Goal: Task Accomplishment & Management: Use online tool/utility

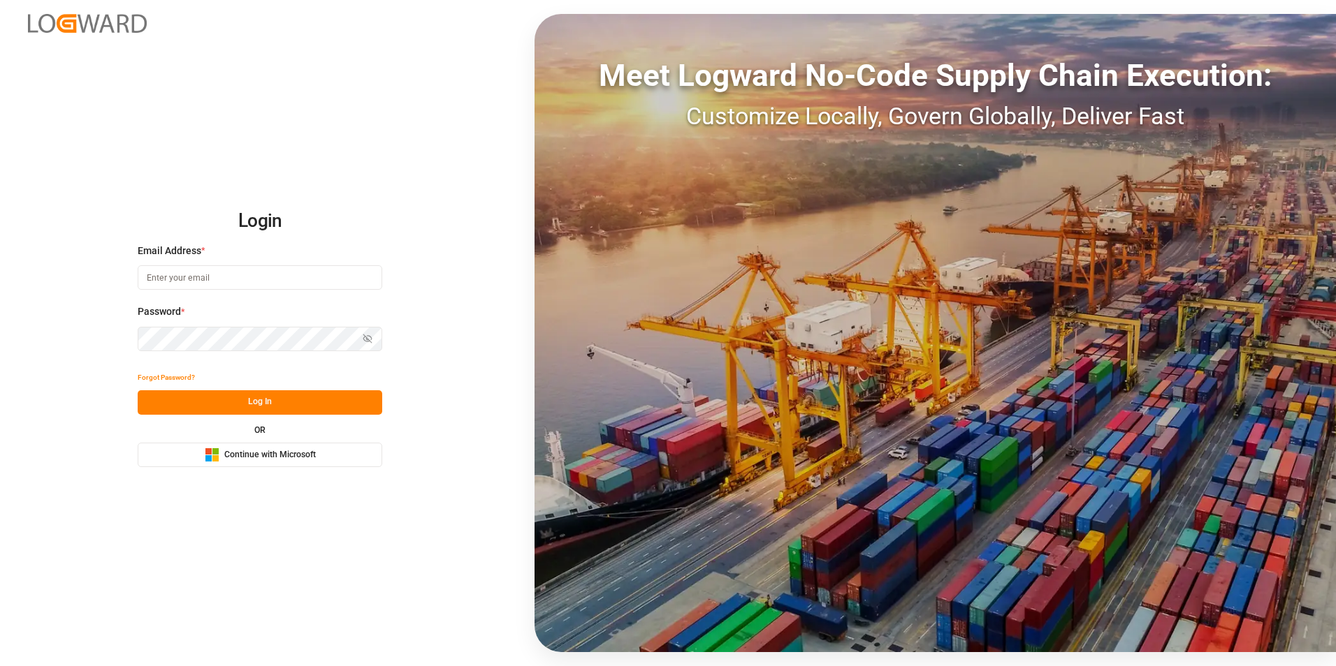
click at [260, 453] on span "Continue with Microsoft" at bounding box center [270, 455] width 92 height 13
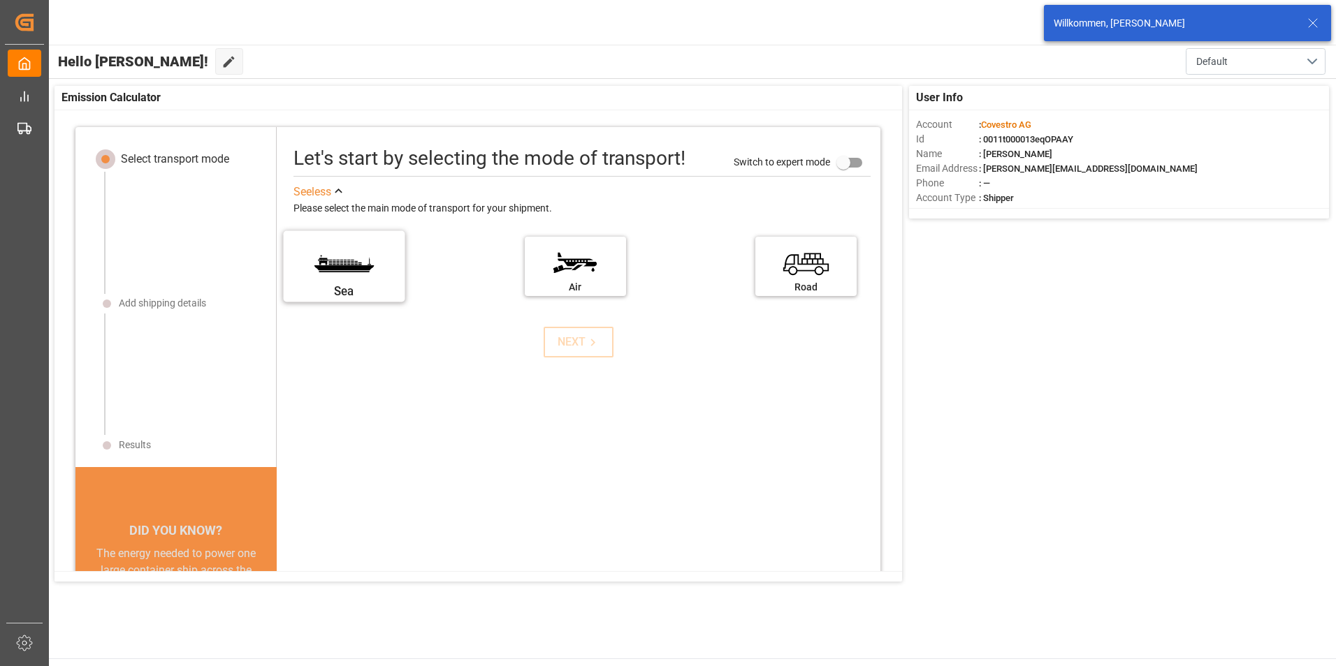
click at [363, 268] on label "Sea" at bounding box center [343, 262] width 105 height 59
click at [0, 0] on input "Sea" at bounding box center [0, 0] width 0 height 0
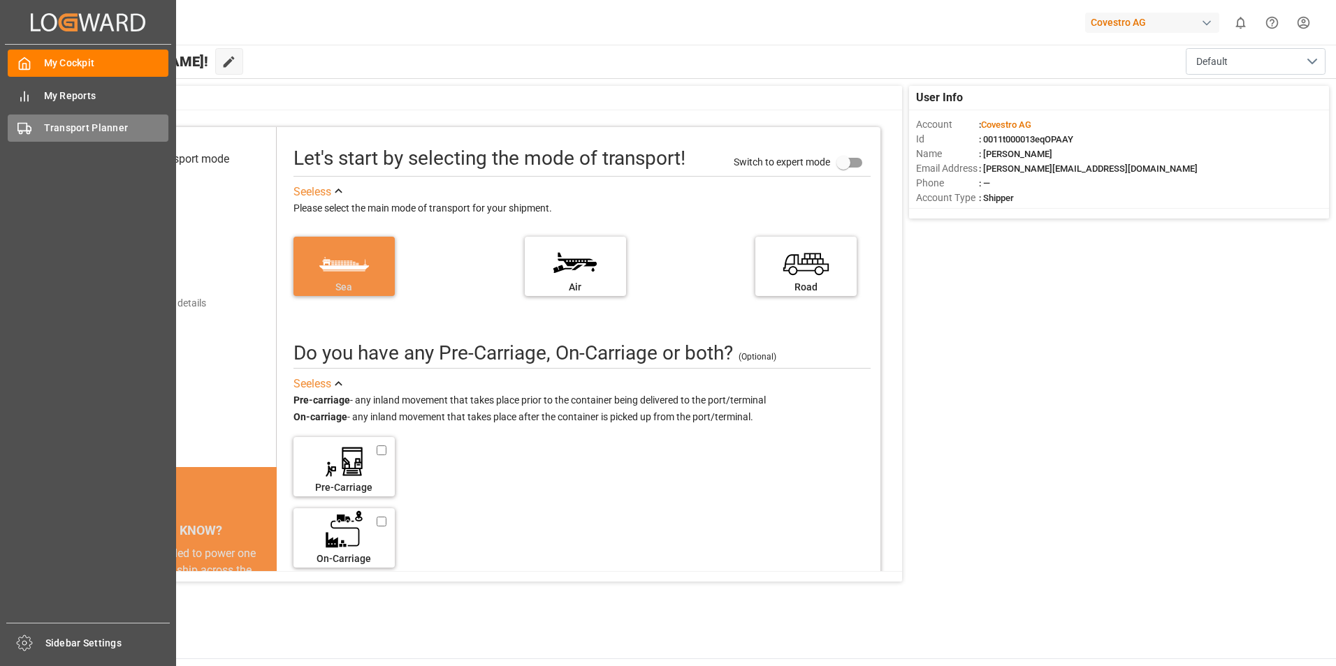
click at [21, 122] on icon at bounding box center [24, 129] width 14 height 14
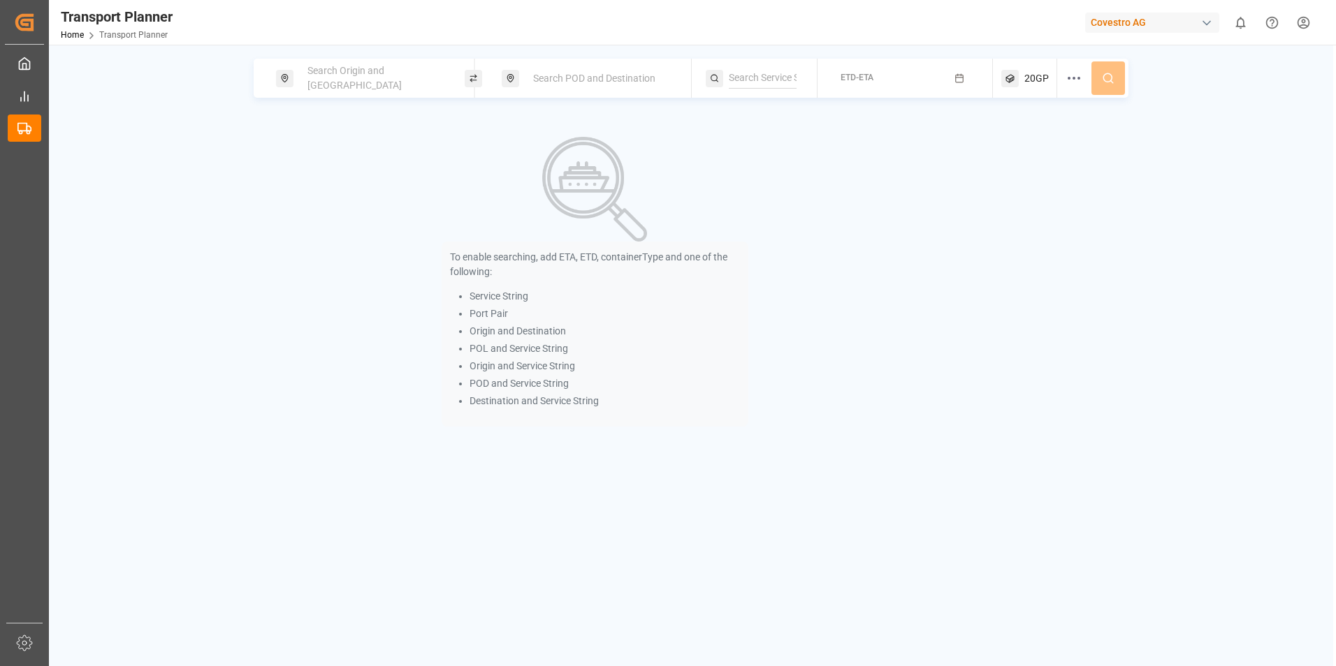
click at [402, 78] on span "Search Origin and [GEOGRAPHIC_DATA]" at bounding box center [354, 78] width 94 height 26
click at [325, 144] on input at bounding box center [362, 154] width 140 height 21
click at [314, 187] on span "NWC / EU" at bounding box center [330, 192] width 42 height 11
type input "NWC / EU"
click at [570, 78] on span "Search POD and Destination" at bounding box center [594, 78] width 122 height 11
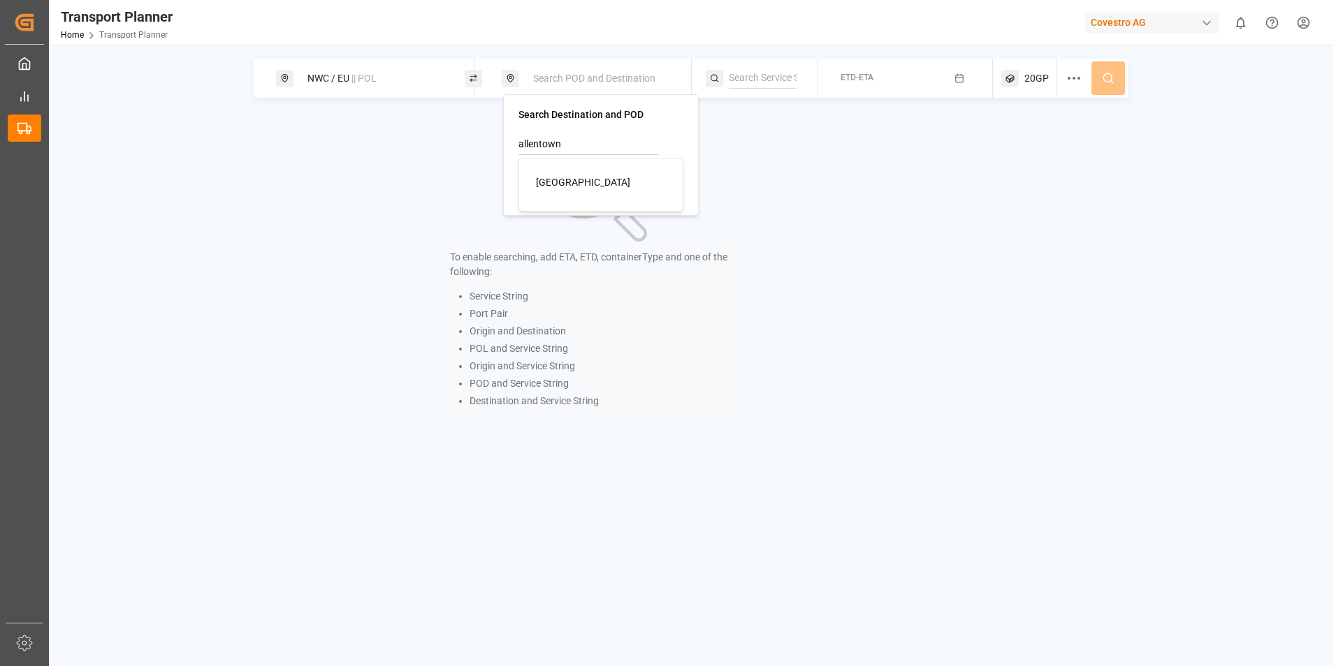
click at [550, 184] on span "[GEOGRAPHIC_DATA]" at bounding box center [583, 182] width 94 height 11
type input "[GEOGRAPHIC_DATA]"
click at [960, 79] on icon "button" at bounding box center [959, 78] width 10 height 10
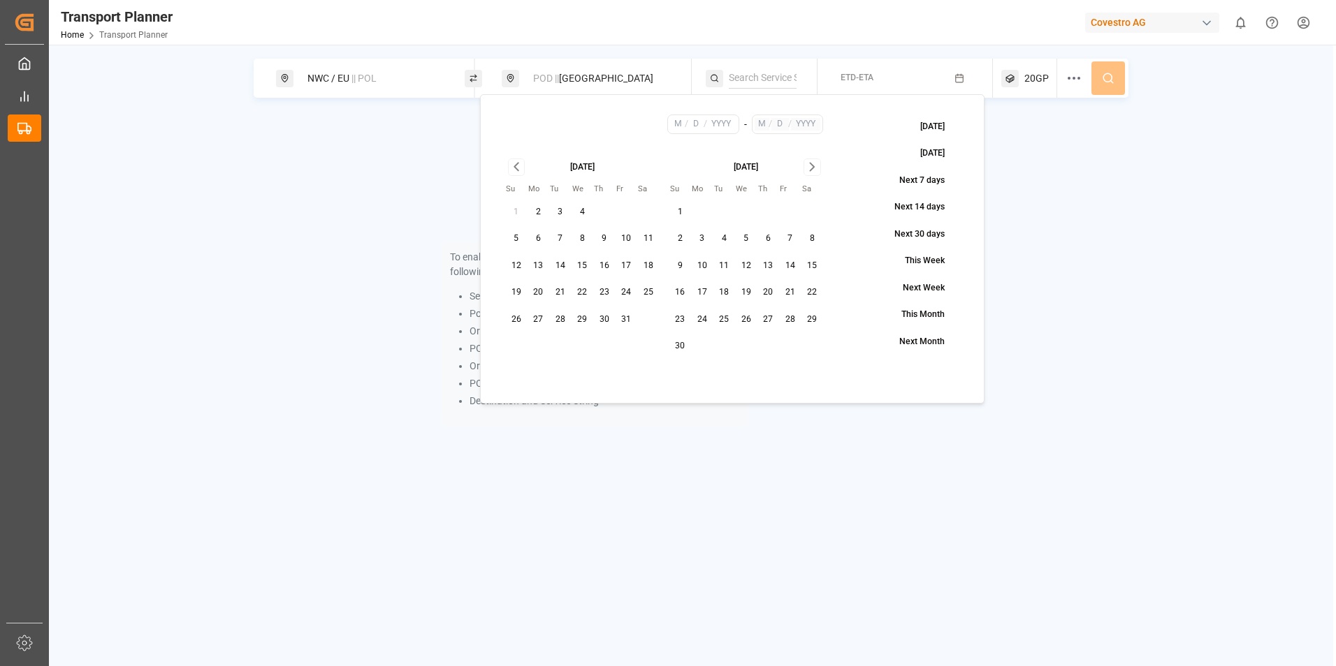
click at [541, 292] on button "20" at bounding box center [538, 293] width 22 height 22
type input "10"
type input "20"
type input "2025"
click at [746, 293] on button "19" at bounding box center [746, 293] width 22 height 22
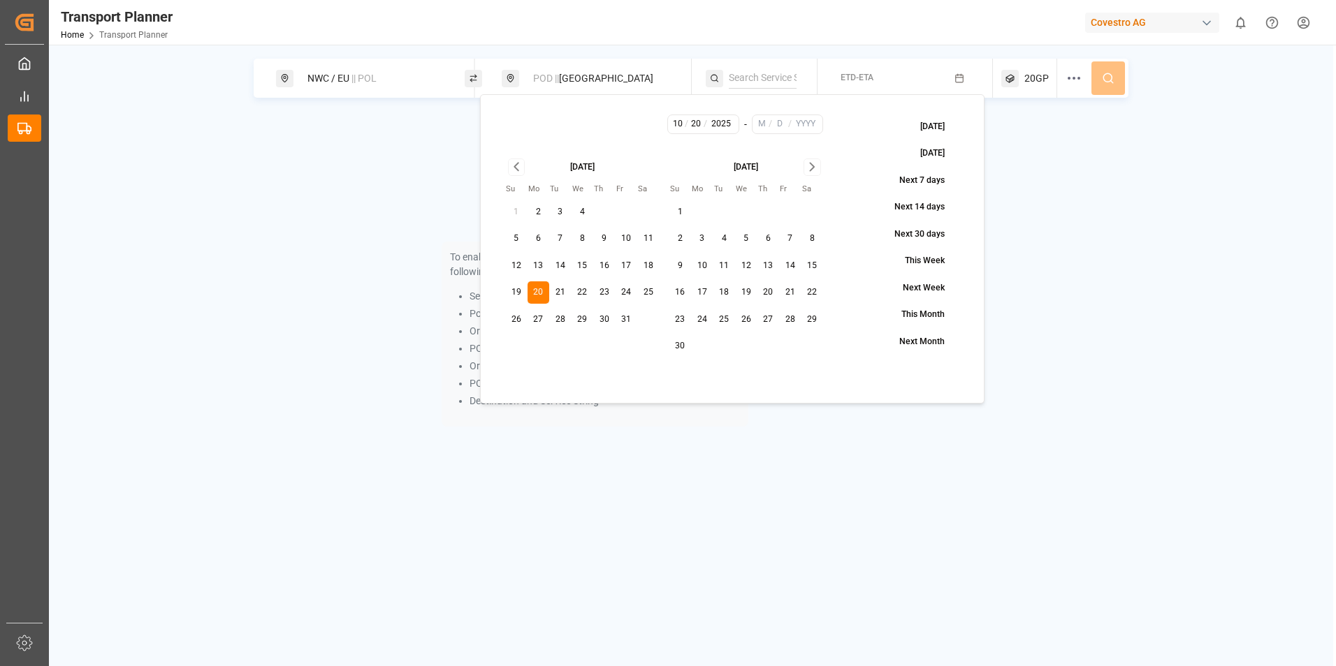
type input "11"
type input "19"
type input "2025"
click at [1048, 72] on div "20GP" at bounding box center [1029, 78] width 56 height 39
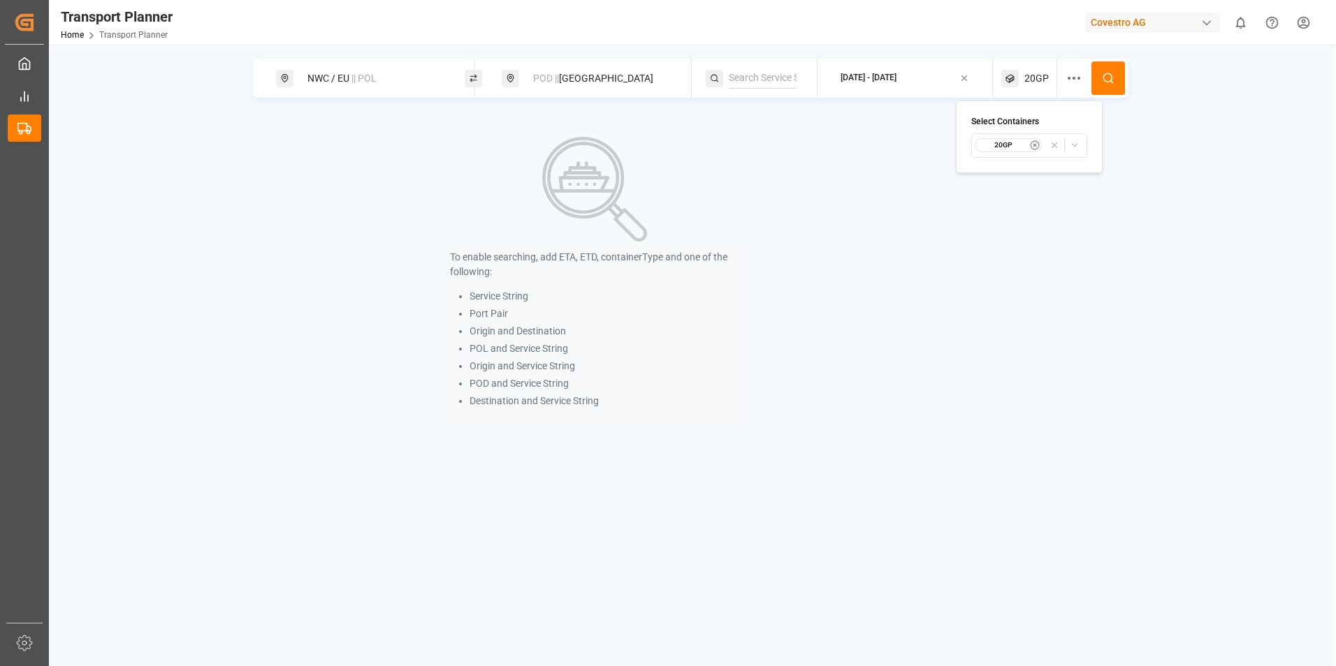
click at [1123, 73] on button at bounding box center [1108, 78] width 34 height 34
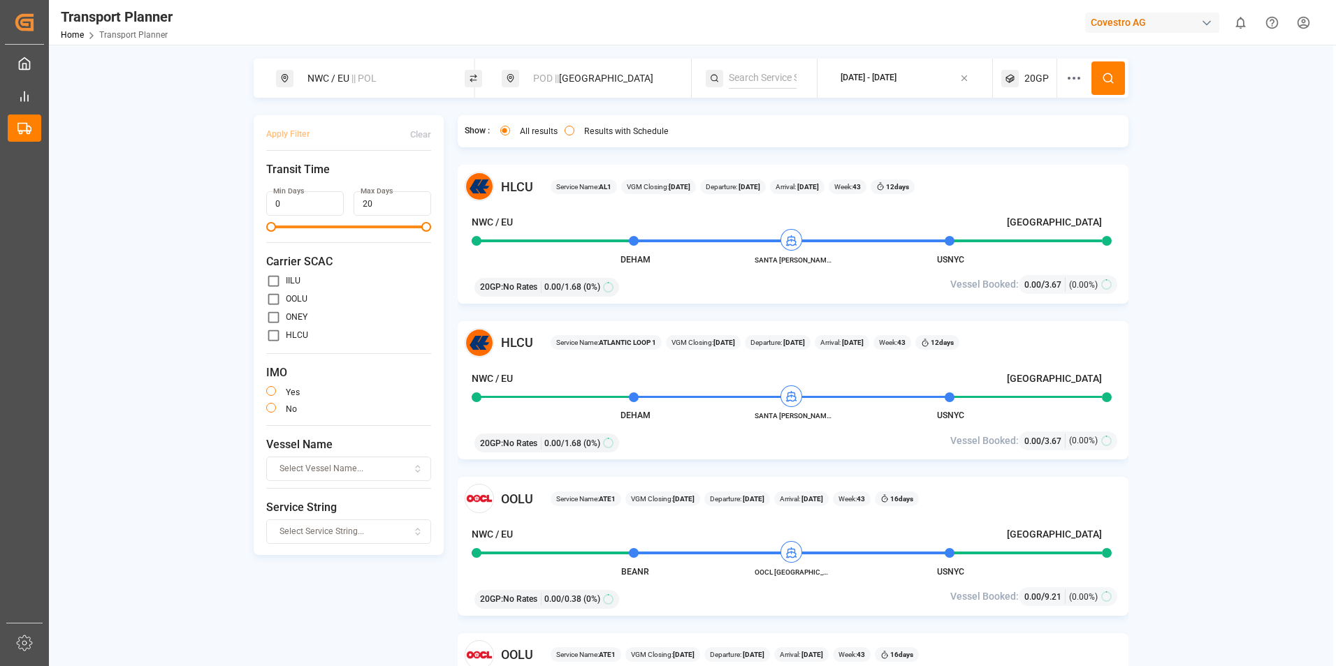
click at [1050, 73] on div "20GP" at bounding box center [1029, 78] width 56 height 39
click at [1032, 147] on icon "button" at bounding box center [1035, 145] width 10 height 10
click at [1015, 142] on span "Select Container Type..." at bounding box center [1016, 145] width 91 height 13
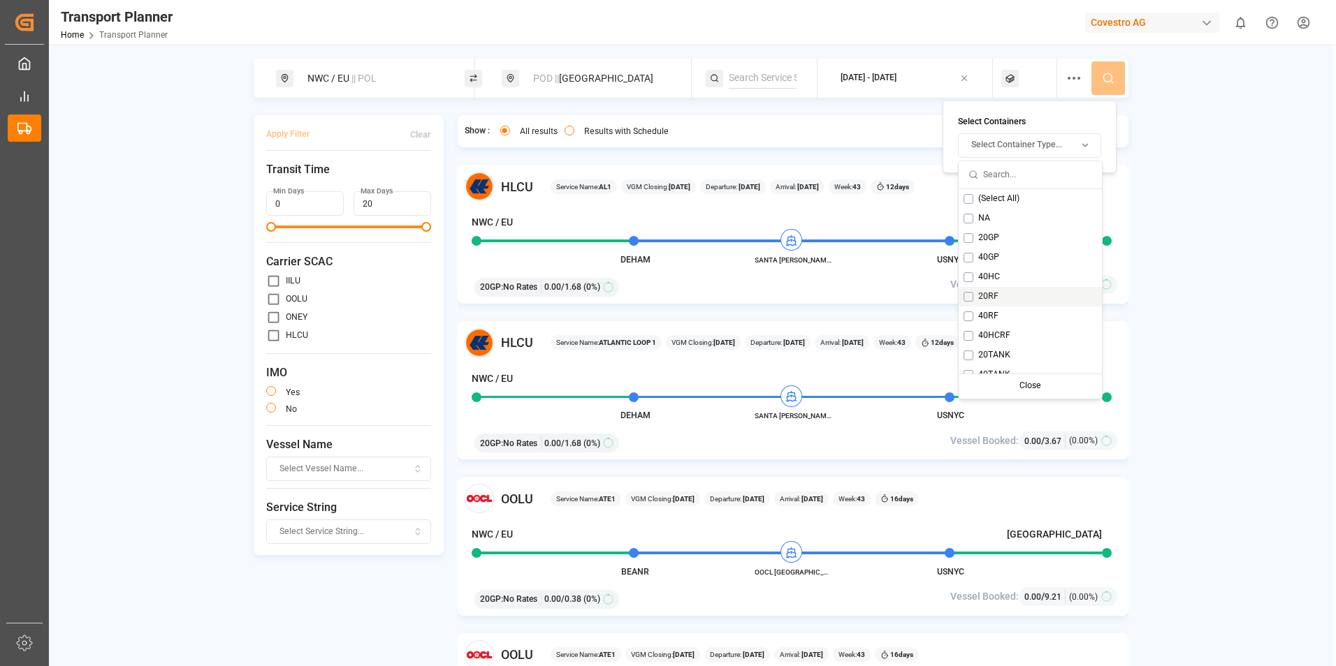
click at [970, 298] on button "Suggestions" at bounding box center [968, 297] width 10 height 10
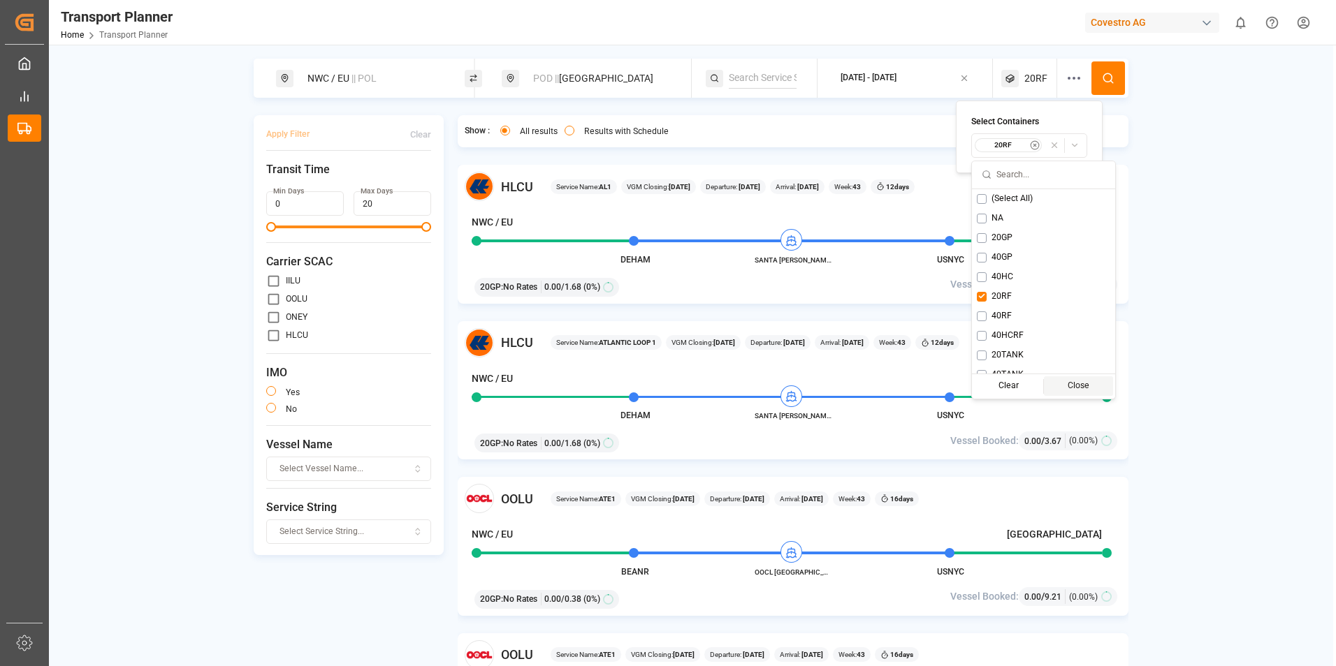
click at [1044, 388] on div "Close" at bounding box center [1078, 387] width 69 height 20
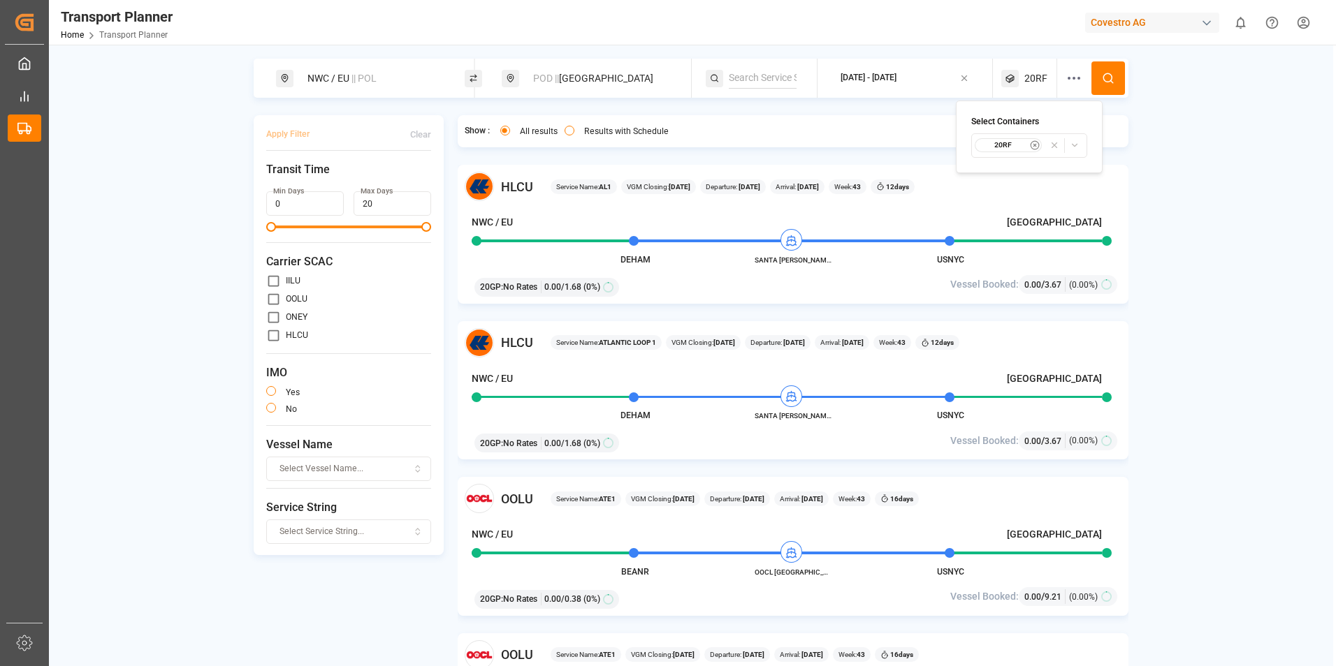
click at [1116, 63] on button at bounding box center [1108, 78] width 34 height 34
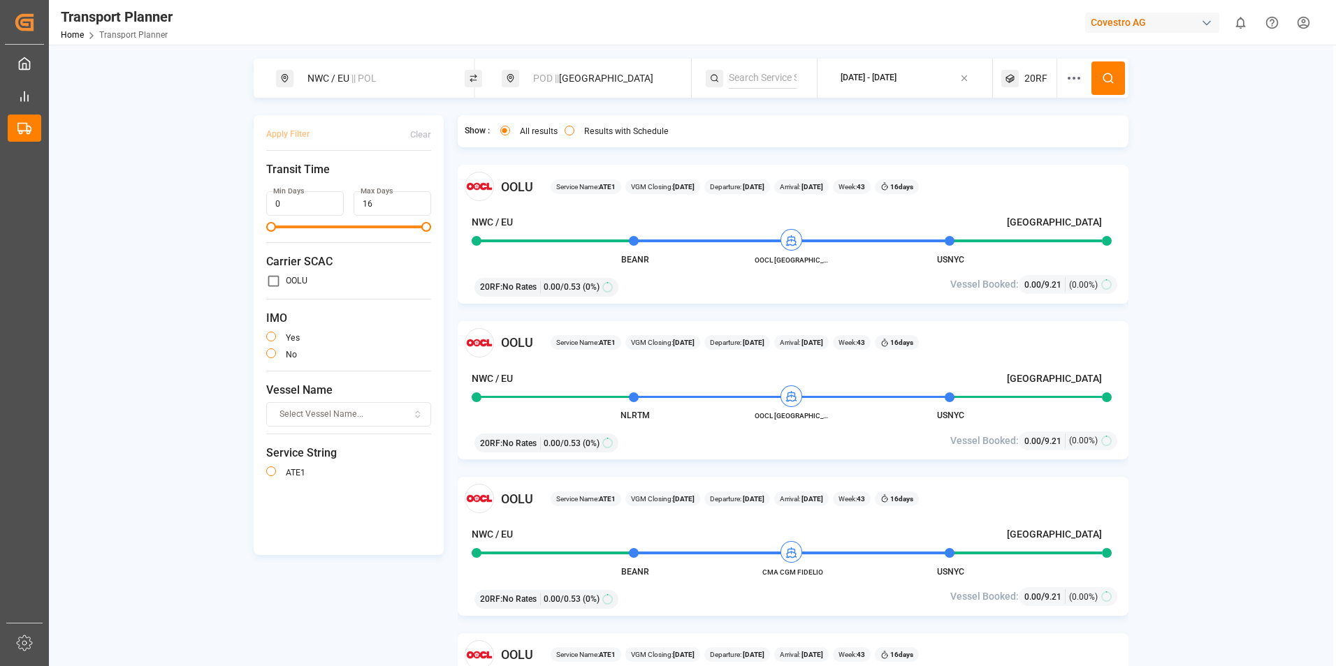
click at [1039, 75] on span "20RF" at bounding box center [1035, 78] width 23 height 15
click at [1034, 149] on icon "button" at bounding box center [1035, 145] width 10 height 10
click at [1108, 146] on div "Select Containers Select Container Type..." at bounding box center [1029, 137] width 174 height 73
click at [1088, 144] on icon "button" at bounding box center [1084, 145] width 17 height 10
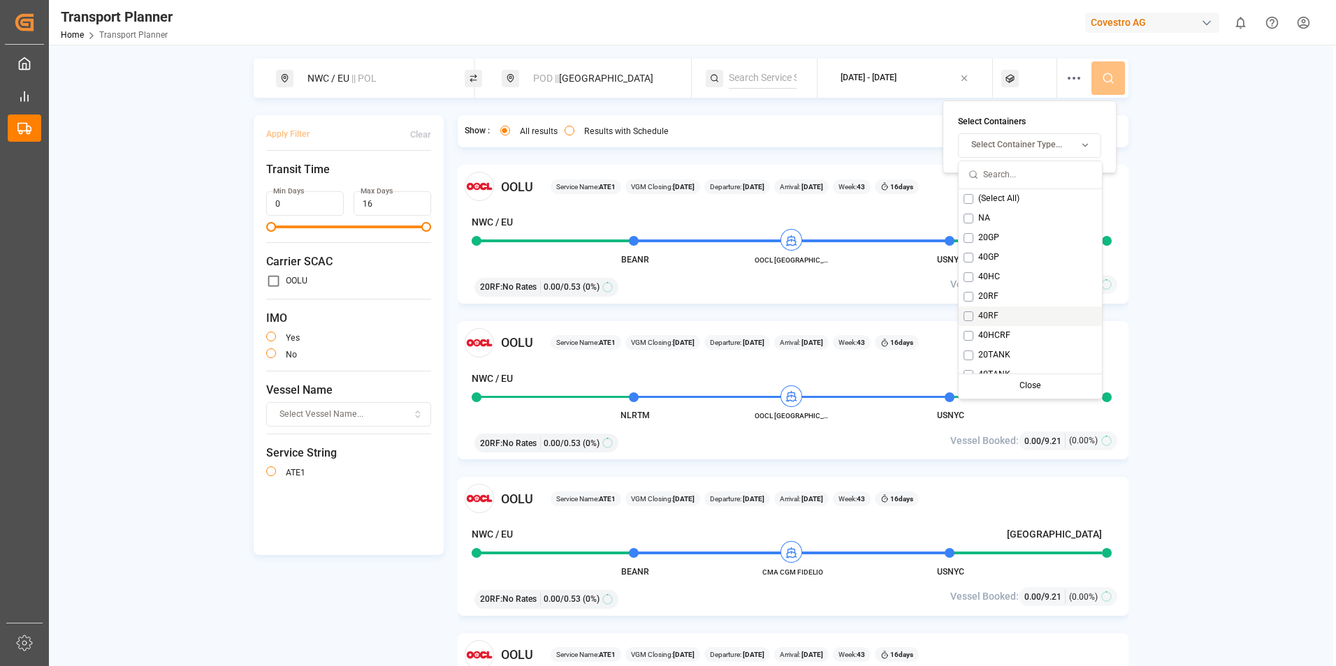
click at [972, 312] on button "Suggestions" at bounding box center [968, 317] width 10 height 10
drag, startPoint x: 1061, startPoint y: 383, endPoint x: 1062, endPoint y: 339, distance: 43.3
click at [1061, 382] on div "Close" at bounding box center [1078, 387] width 69 height 20
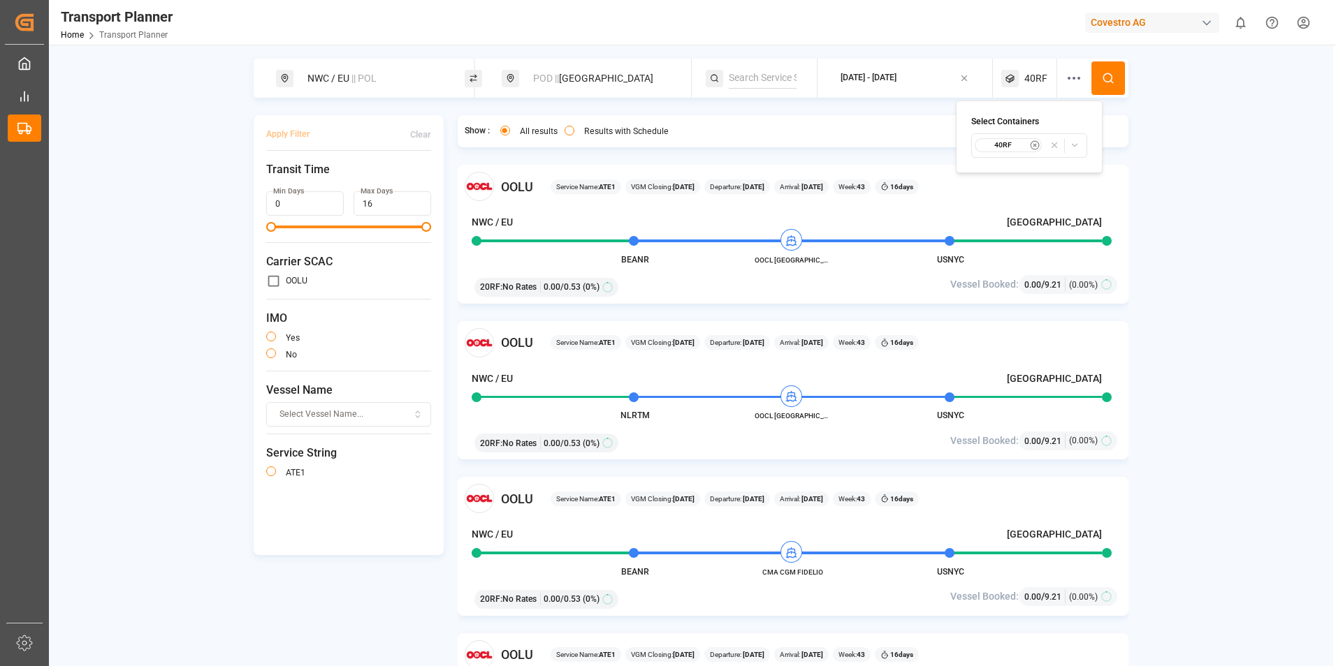
click at [1101, 82] on button at bounding box center [1108, 78] width 34 height 34
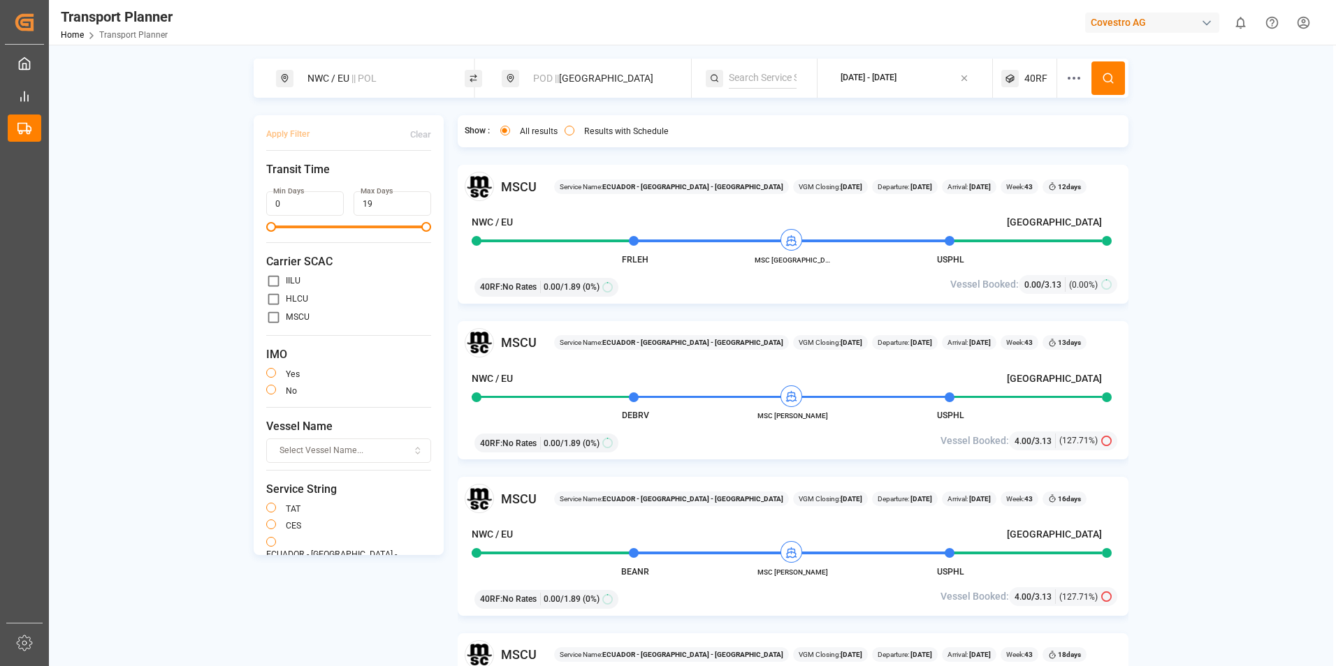
click at [273, 279] on input "primary checkbox" at bounding box center [273, 281] width 15 height 15
click at [279, 131] on button "Apply Filter" at bounding box center [287, 134] width 43 height 24
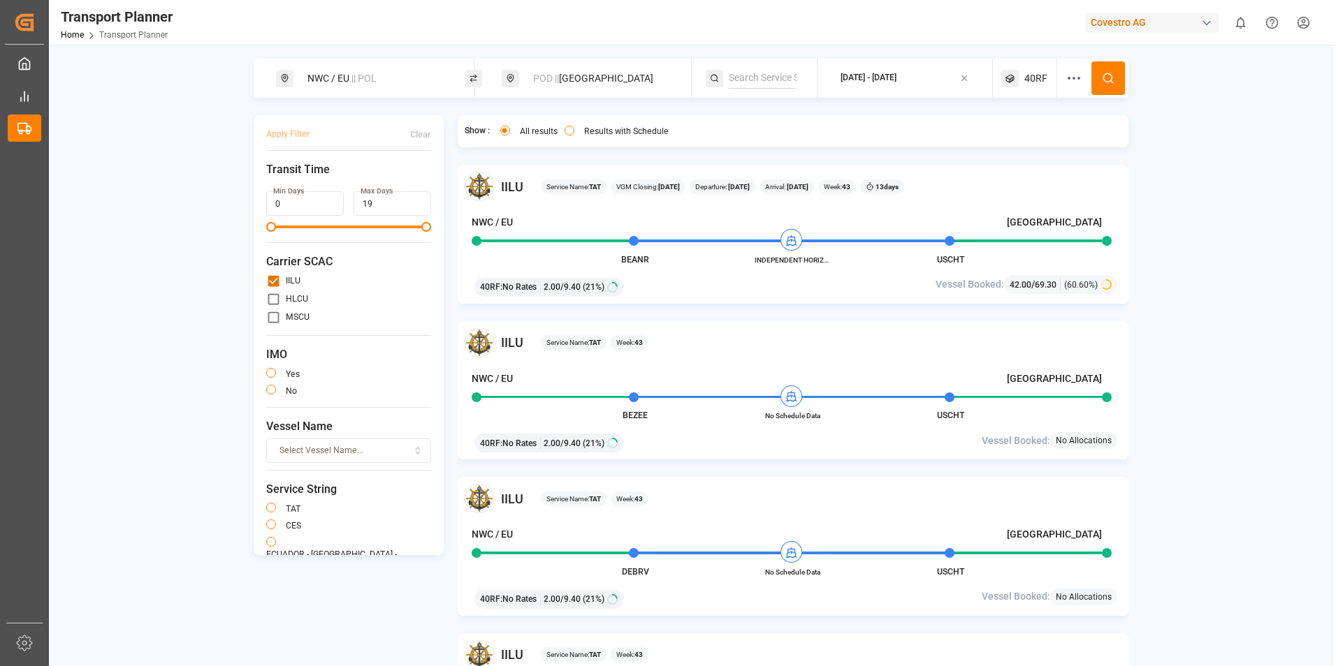
click at [268, 281] on input "primary checkbox" at bounding box center [273, 281] width 15 height 15
checkbox input "false"
